Goal: Feedback & Contribution: Submit feedback/report problem

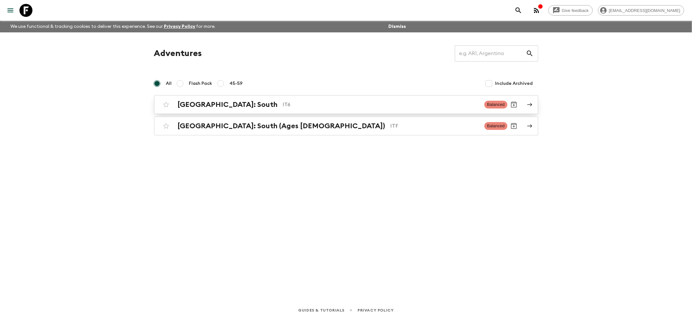
click at [200, 113] on link "[GEOGRAPHIC_DATA]: South IT6 Balanced" at bounding box center [346, 104] width 384 height 19
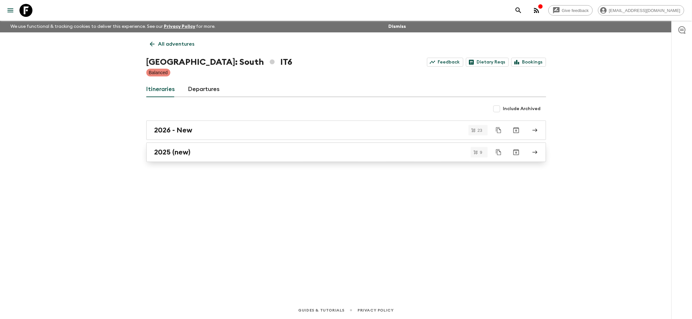
click at [169, 157] on link "2025 (new)" at bounding box center [346, 152] width 400 height 19
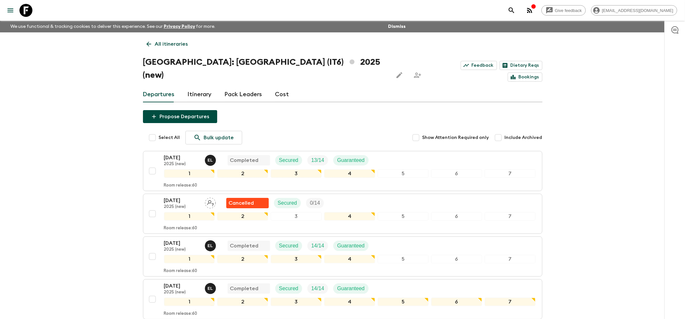
click at [448, 58] on div "[GEOGRAPHIC_DATA]: South (IT6) 2025 (new) Feedback Dietary Reqs Bookings" at bounding box center [343, 69] width 400 height 26
click at [461, 67] on link "Feedback" at bounding box center [479, 65] width 36 height 9
